Goal: Check status: Check status

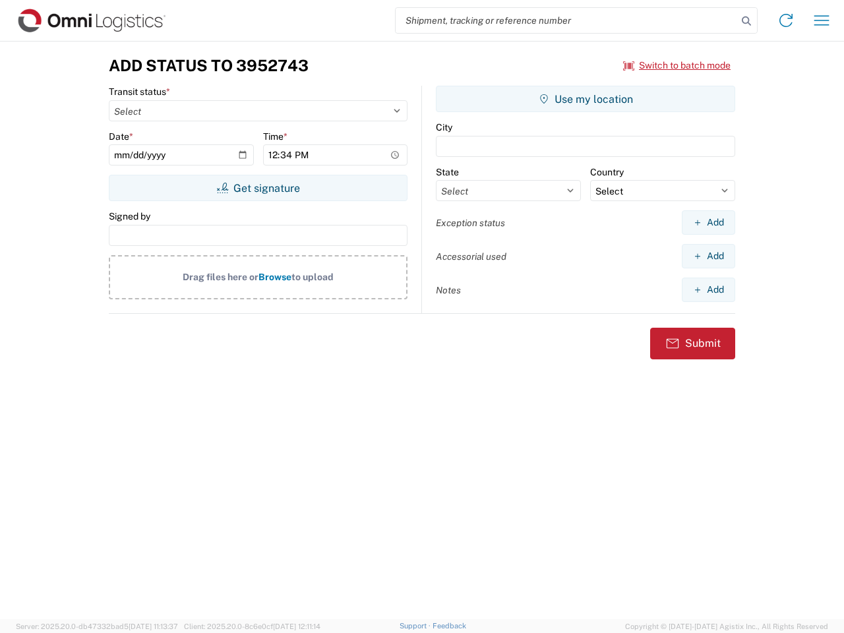
click at [566, 20] on input "search" at bounding box center [567, 20] width 342 height 25
click at [746, 21] on icon at bounding box center [746, 21] width 18 height 18
click at [786, 20] on icon at bounding box center [785, 20] width 21 height 21
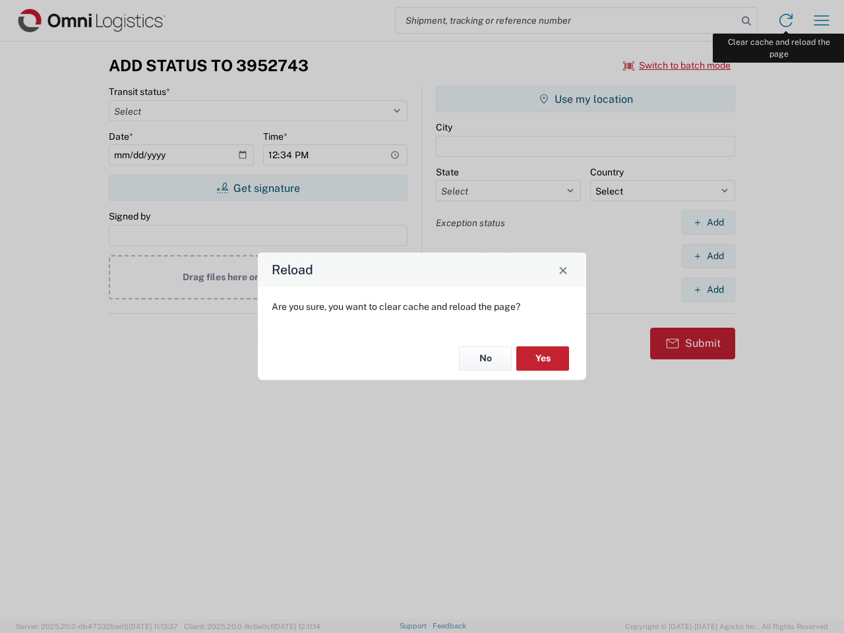
click at [821, 20] on div "Reload Are you sure, you want to clear cache and reload the page? No Yes" at bounding box center [422, 316] width 844 height 633
click at [677, 65] on div "Reload Are you sure, you want to clear cache and reload the page? No Yes" at bounding box center [422, 316] width 844 height 633
click at [258, 188] on div "Reload Are you sure, you want to clear cache and reload the page? No Yes" at bounding box center [422, 316] width 844 height 633
click at [585, 99] on div "Reload Are you sure, you want to clear cache and reload the page? No Yes" at bounding box center [422, 316] width 844 height 633
click at [708, 222] on div "Reload Are you sure, you want to clear cache and reload the page? No Yes" at bounding box center [422, 316] width 844 height 633
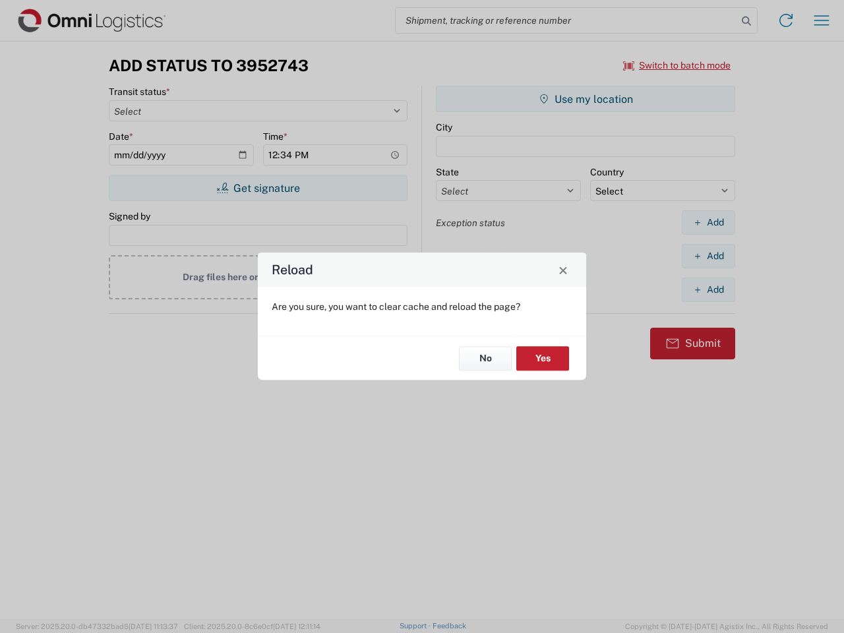
click at [708, 256] on div "Reload Are you sure, you want to clear cache and reload the page? No Yes" at bounding box center [422, 316] width 844 height 633
click at [708, 289] on div "Reload Are you sure, you want to clear cache and reload the page? No Yes" at bounding box center [422, 316] width 844 height 633
